Goal: Task Accomplishment & Management: Use online tool/utility

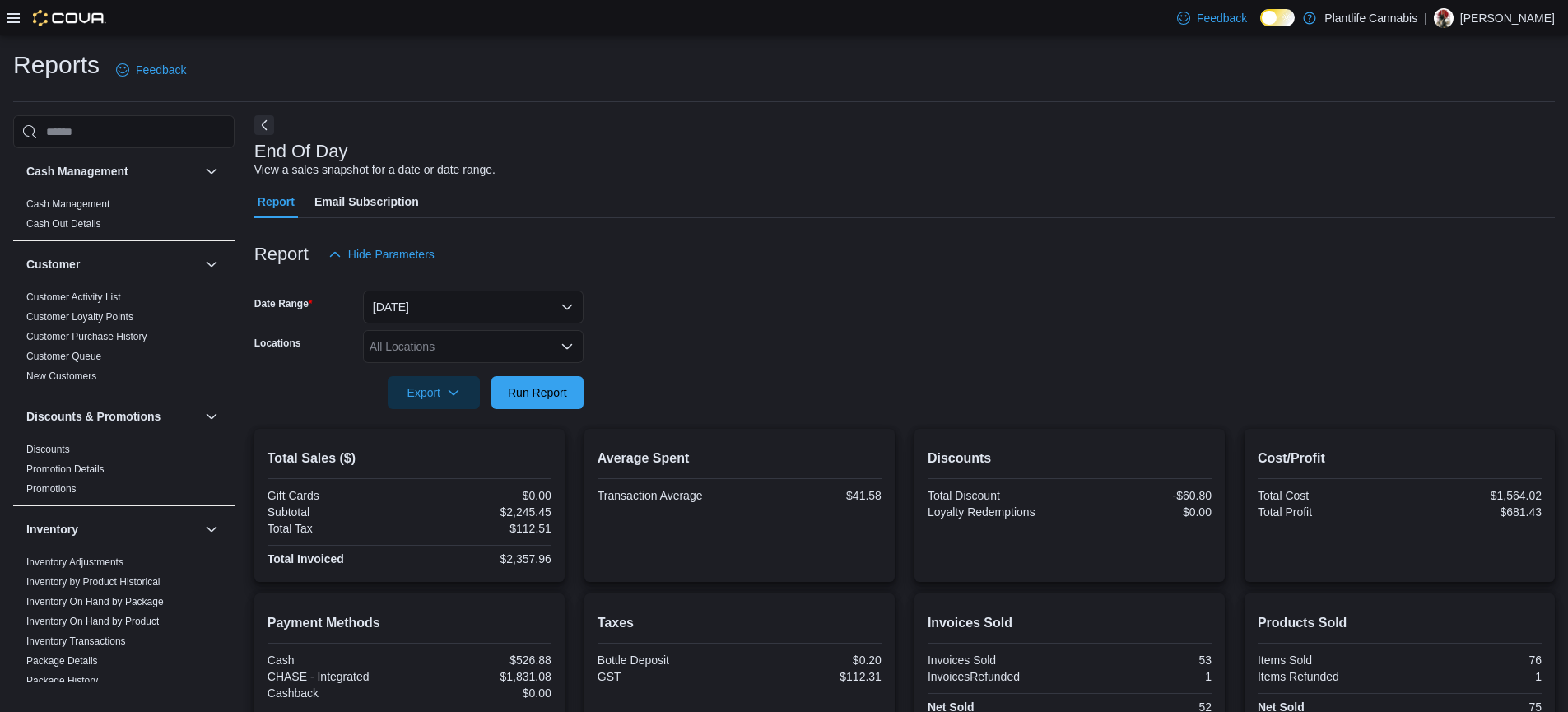
scroll to position [189, 0]
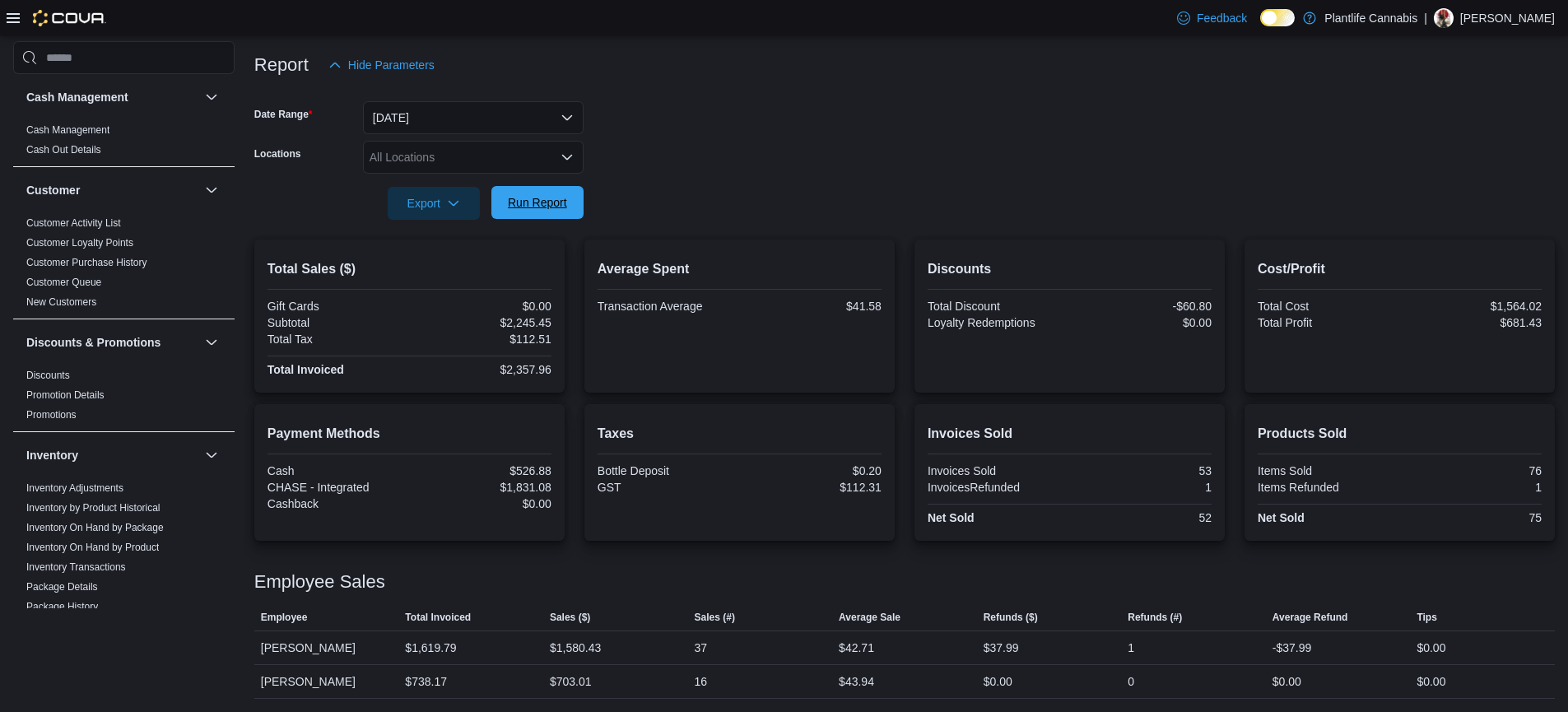
click at [562, 204] on span "Run Report" at bounding box center [538, 203] width 59 height 16
click at [818, 298] on div "Average Spent Transaction Average $40.99" at bounding box center [739, 288] width 284 height 57
